Goal: Go to known website: Access a specific website the user already knows

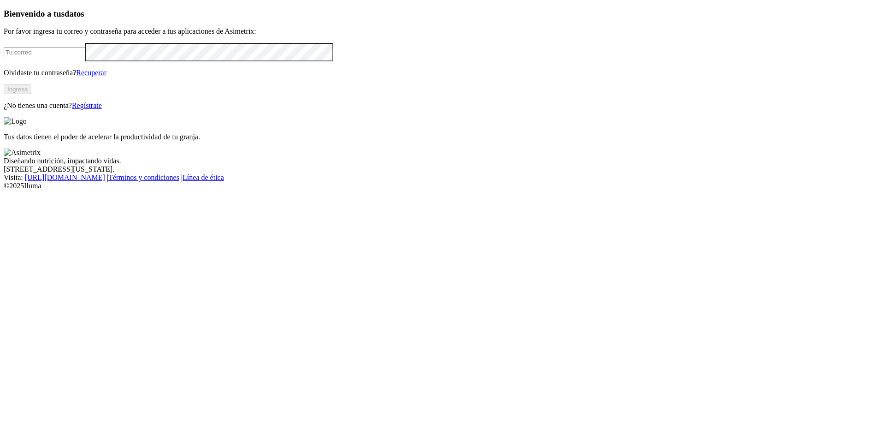
click at [85, 57] on input "email" at bounding box center [45, 52] width 82 height 10
type input "[EMAIL_ADDRESS][DOMAIN_NAME]"
click at [31, 94] on button "Ingresa" at bounding box center [18, 89] width 28 height 10
